Goal: Use online tool/utility

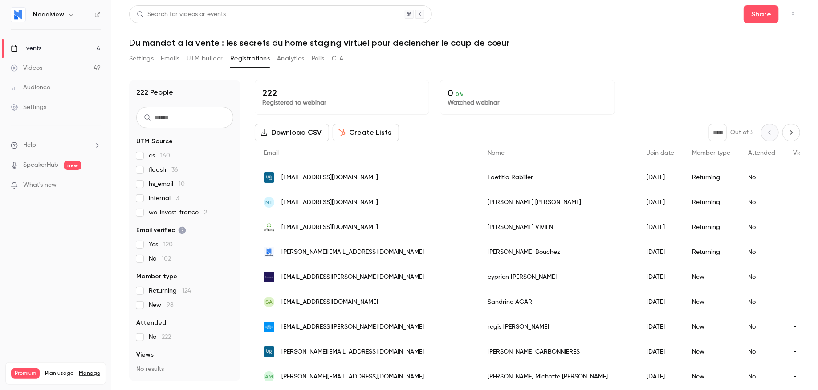
click at [202, 56] on button "UTM builder" at bounding box center [205, 59] width 36 height 14
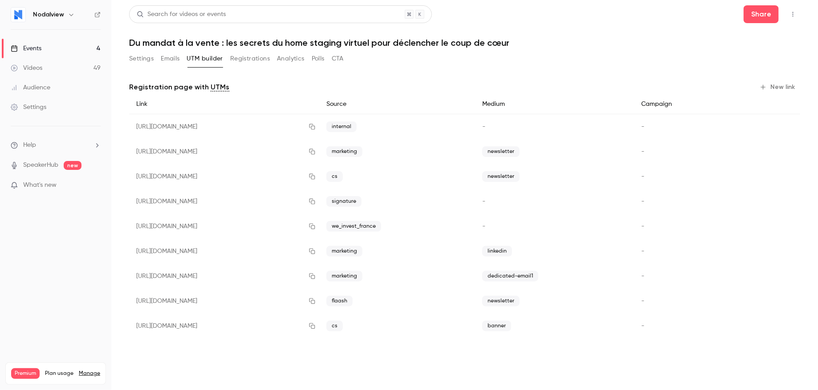
click at [771, 93] on button "New link" at bounding box center [778, 87] width 44 height 14
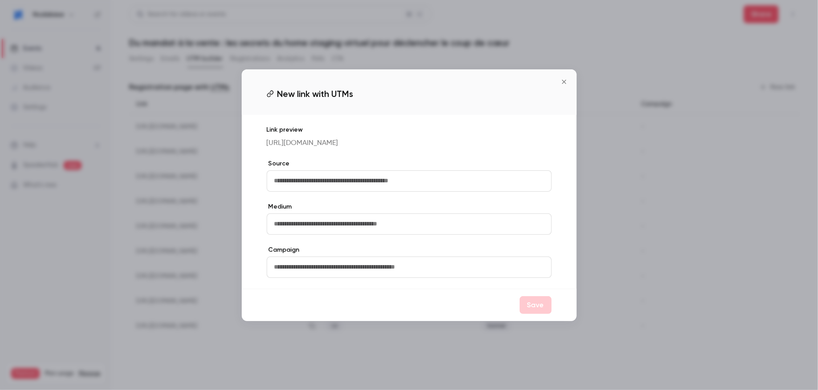
click at [560, 79] on icon "Close" at bounding box center [564, 81] width 11 height 7
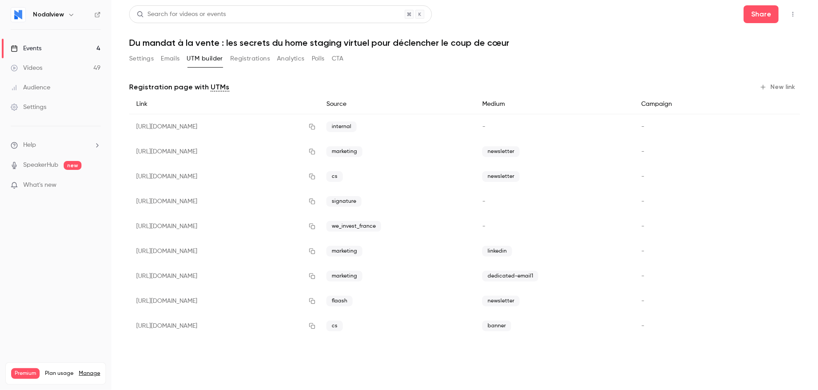
click at [780, 84] on button "New link" at bounding box center [778, 87] width 44 height 14
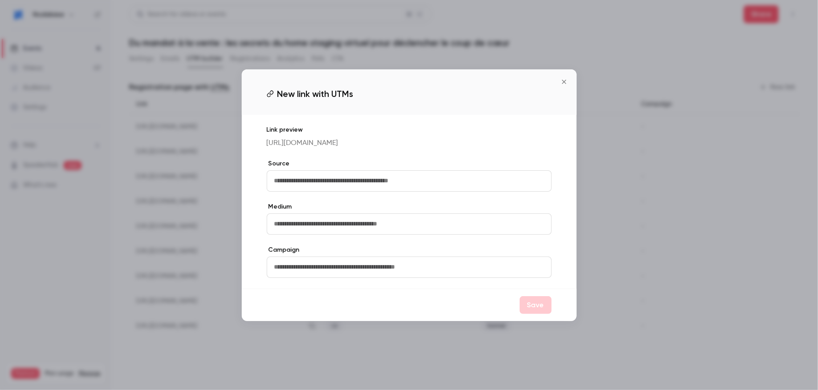
click at [315, 181] on input "text" at bounding box center [409, 180] width 285 height 21
type input "**"
click at [299, 227] on input "text" at bounding box center [409, 224] width 285 height 21
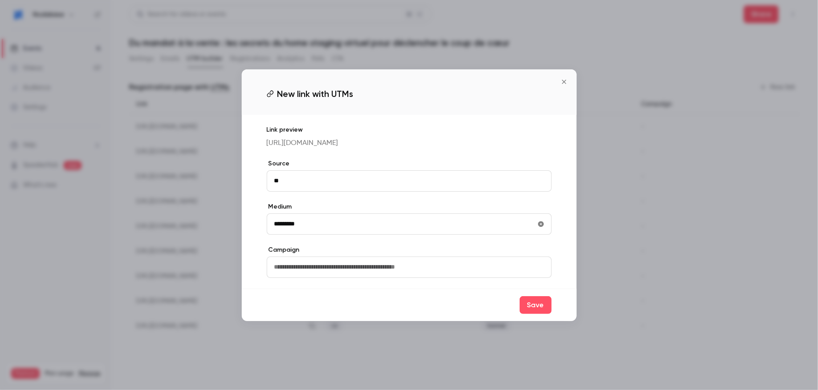
type input "*********"
click at [531, 312] on button "Save" at bounding box center [535, 305] width 32 height 18
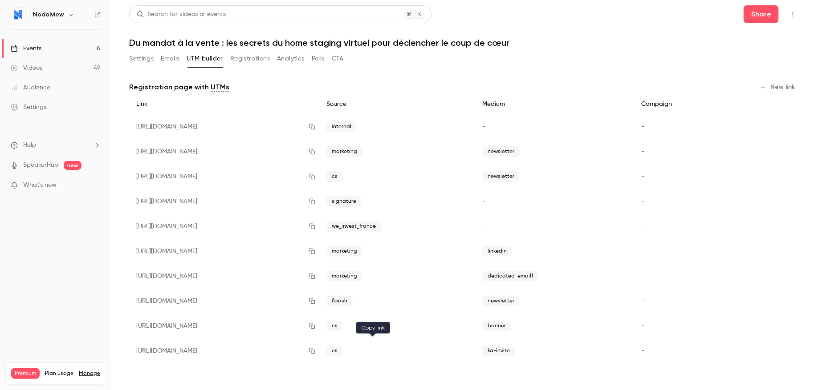
click at [316, 352] on icon "button" at bounding box center [311, 351] width 7 height 6
click at [250, 40] on h1 "Du mandat à la vente : les secrets du home staging virtuel pour déclencher le c…" at bounding box center [464, 42] width 671 height 11
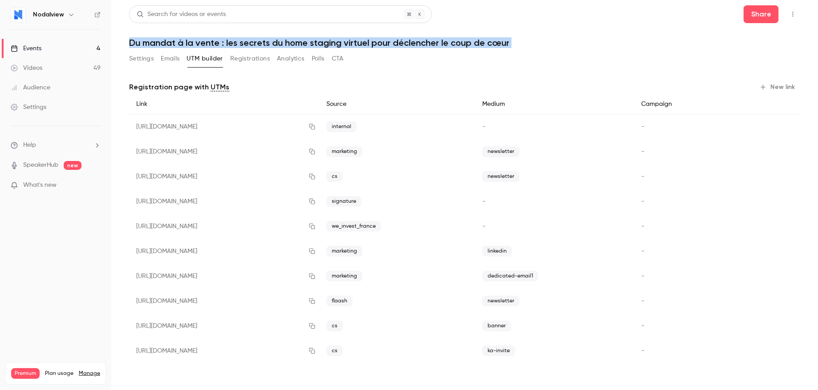
click at [250, 40] on h1 "Du mandat à la vente : les secrets du home staging virtuel pour déclencher le c…" at bounding box center [464, 42] width 671 height 11
copy div "Du mandat à la vente : les secrets du home staging virtuel pour déclencher le c…"
click at [316, 351] on icon "button" at bounding box center [311, 351] width 7 height 6
